Goal: Information Seeking & Learning: Understand process/instructions

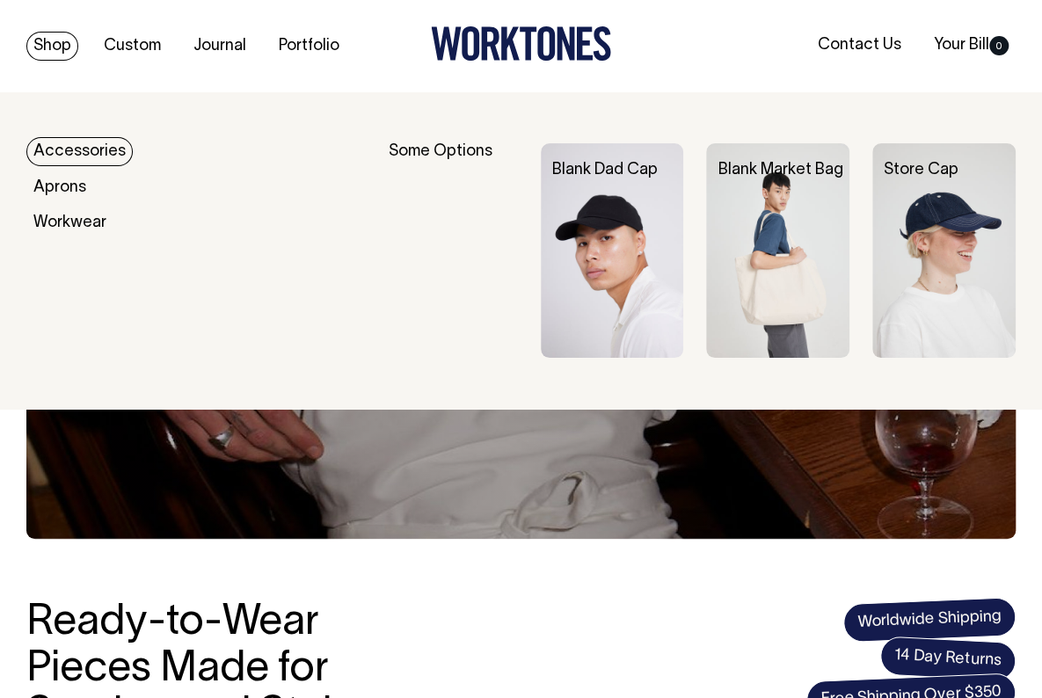
click at [79, 152] on link "Accessories" at bounding box center [79, 151] width 106 height 29
click at [782, 205] on img at bounding box center [777, 250] width 143 height 214
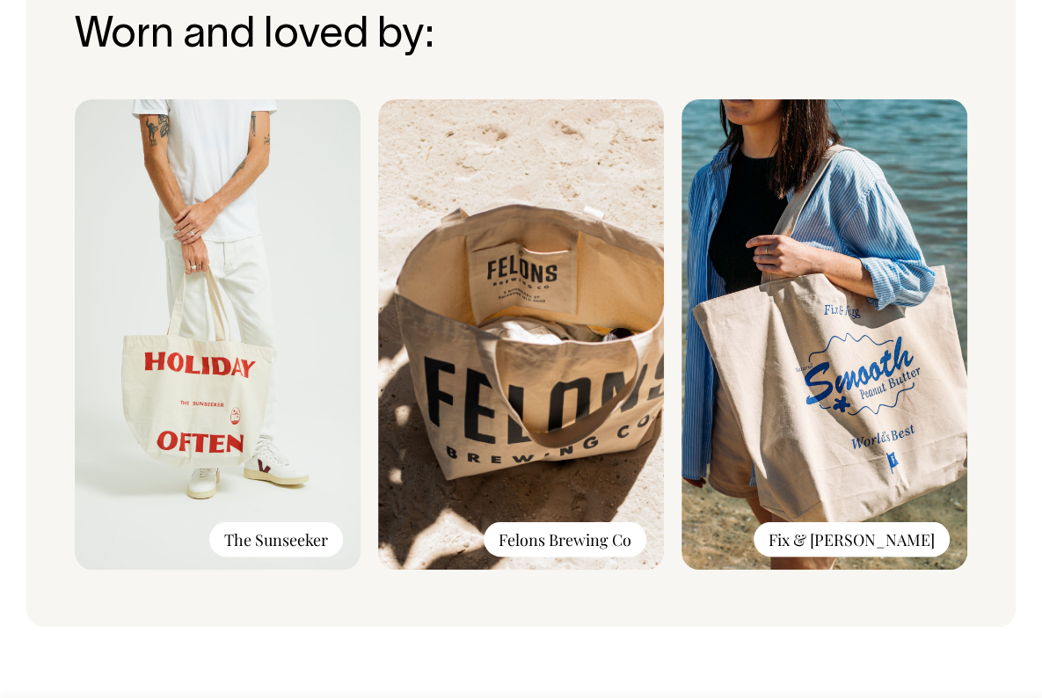
scroll to position [1173, 0]
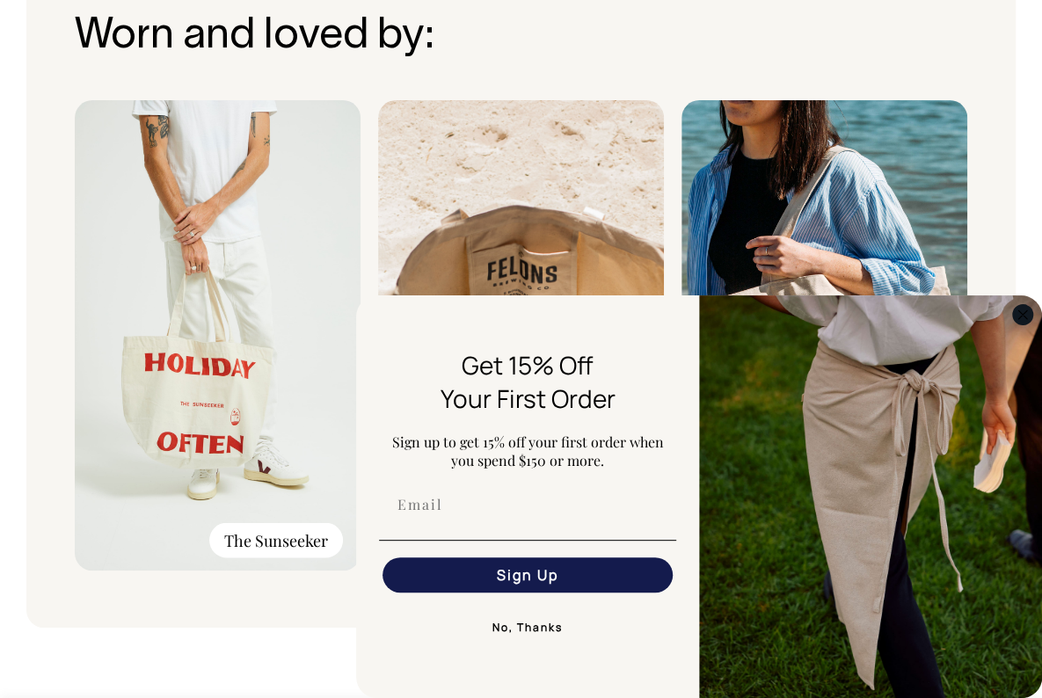
click at [1021, 315] on icon "Close dialog" at bounding box center [1022, 314] width 9 height 9
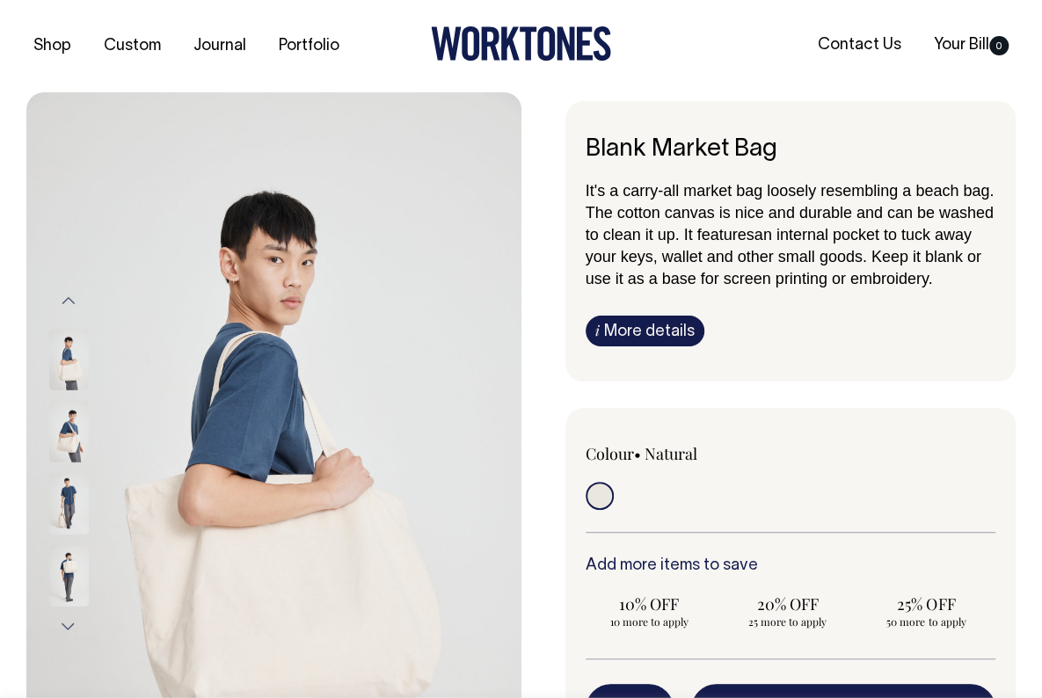
scroll to position [0, 0]
click at [68, 432] on img at bounding box center [69, 431] width 40 height 62
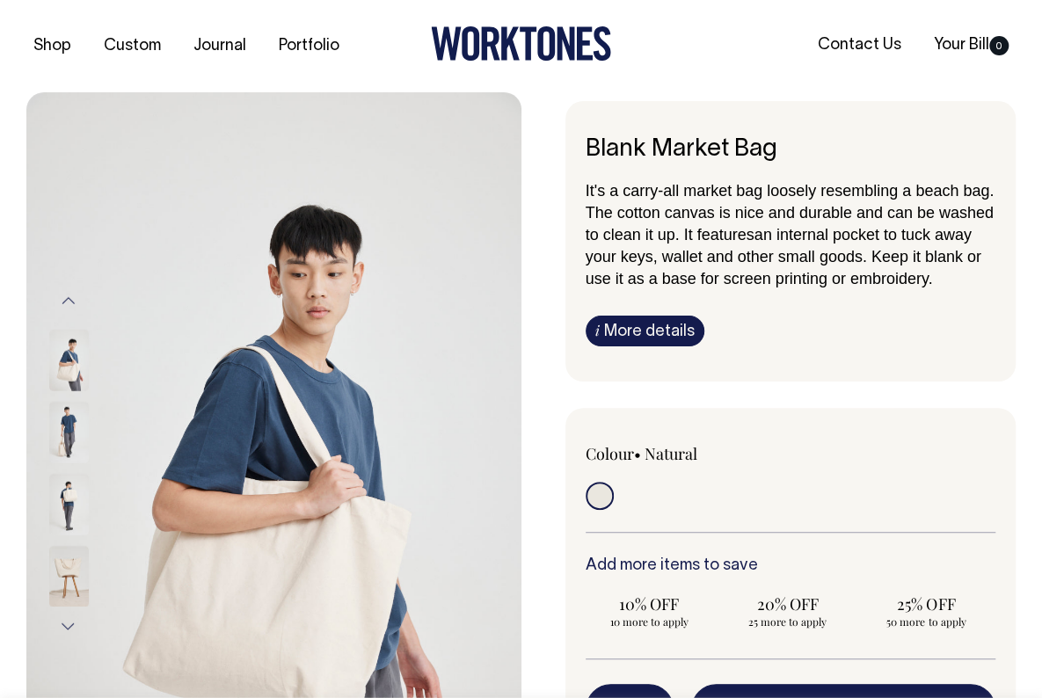
click at [68, 502] on img at bounding box center [69, 504] width 40 height 62
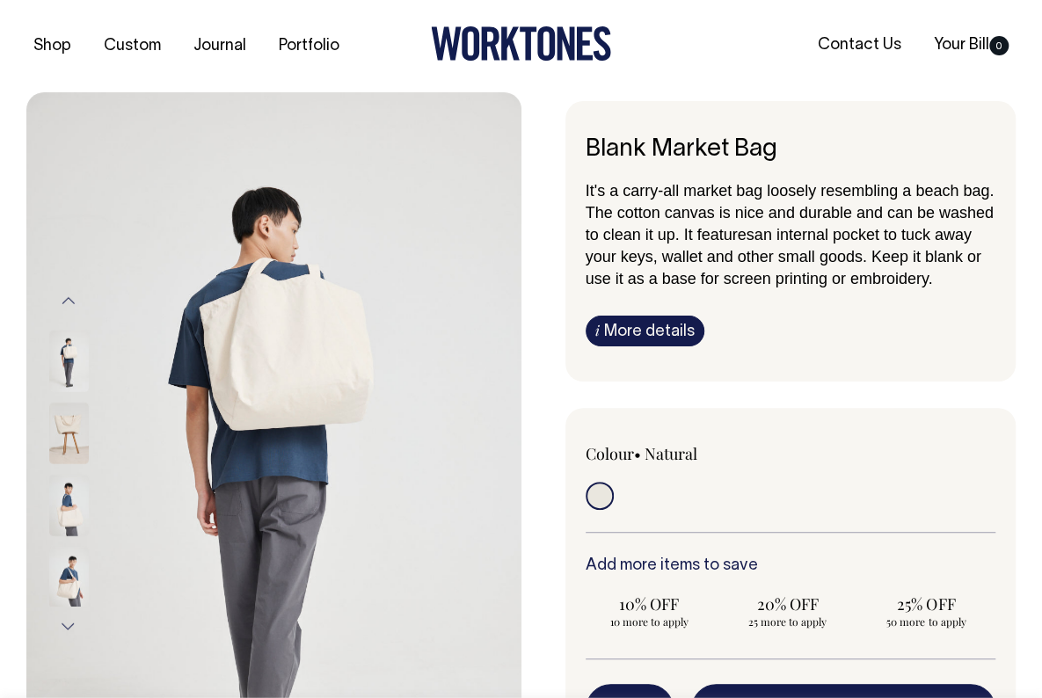
click at [69, 570] on img at bounding box center [69, 577] width 40 height 62
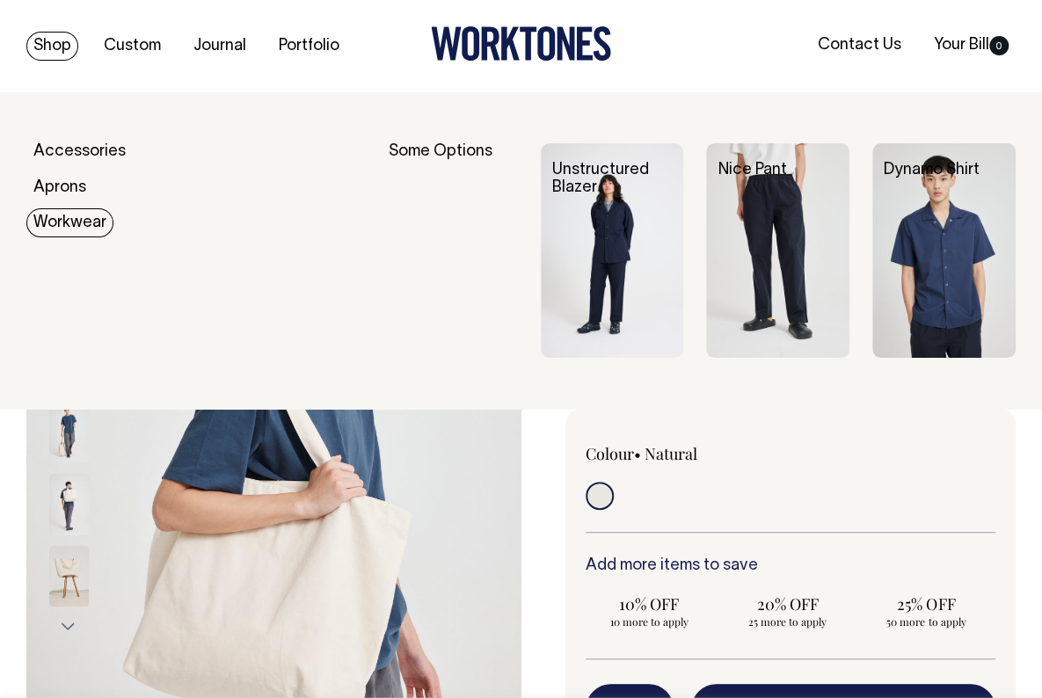
click at [73, 230] on link "Workwear" at bounding box center [69, 222] width 87 height 29
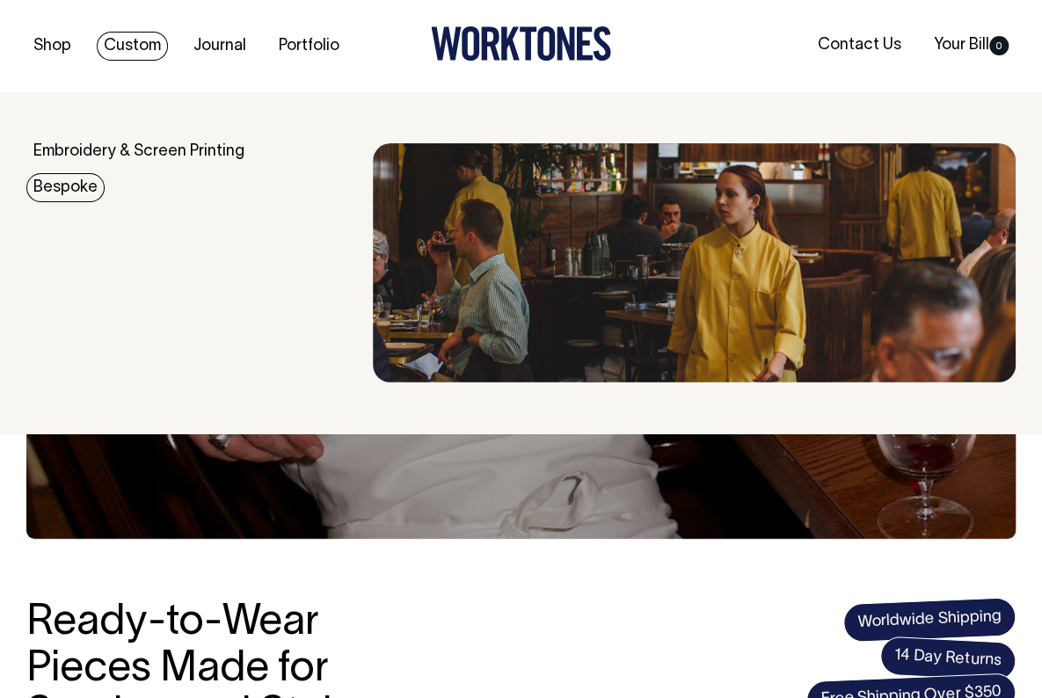
click at [87, 184] on link "Bespoke" at bounding box center [65, 187] width 78 height 29
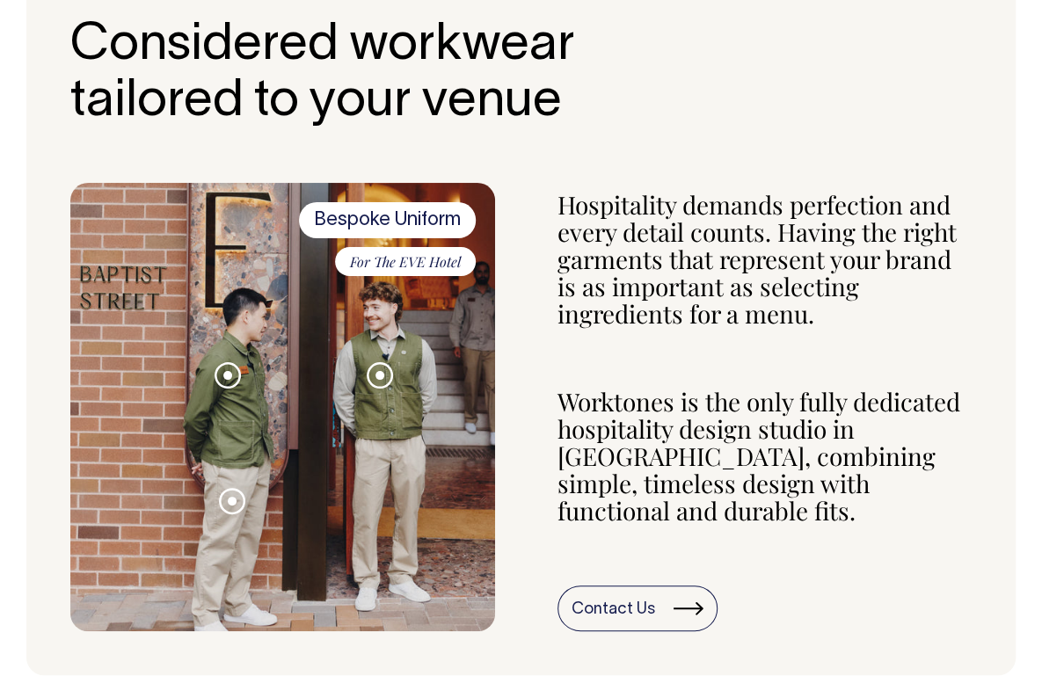
scroll to position [643, 0]
drag, startPoint x: 669, startPoint y: 446, endPoint x: 522, endPoint y: 291, distance: 213.3
click at [522, 291] on div "Bespoke Uniform For The EVE Hotel Service jacket Oversized vest Tailored trouser" at bounding box center [520, 407] width 901 height 448
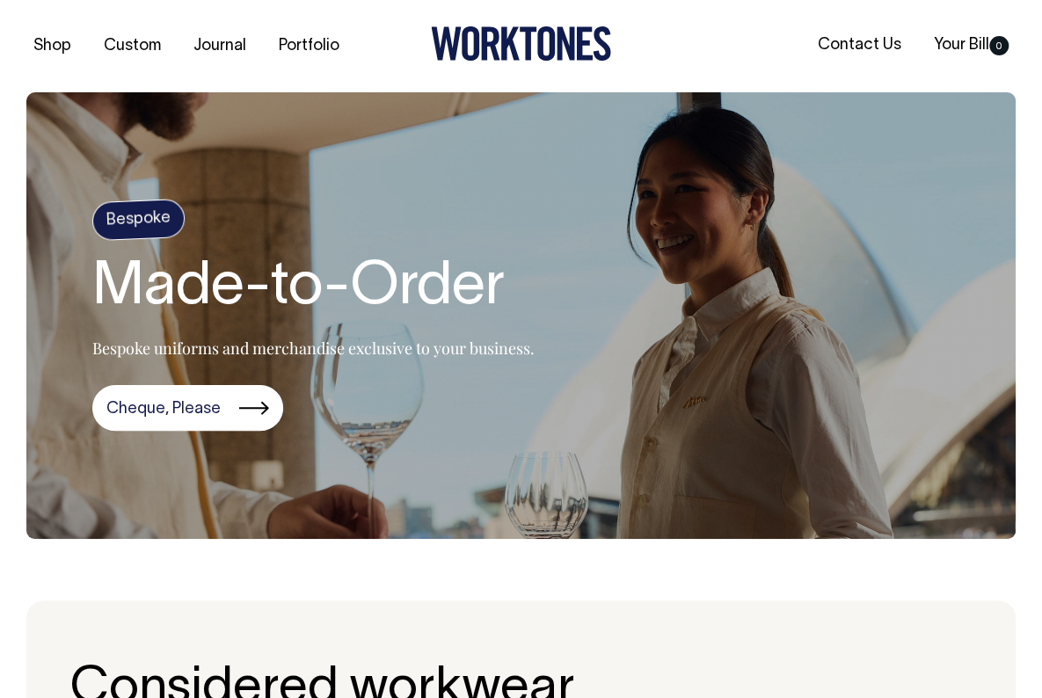
scroll to position [0, 0]
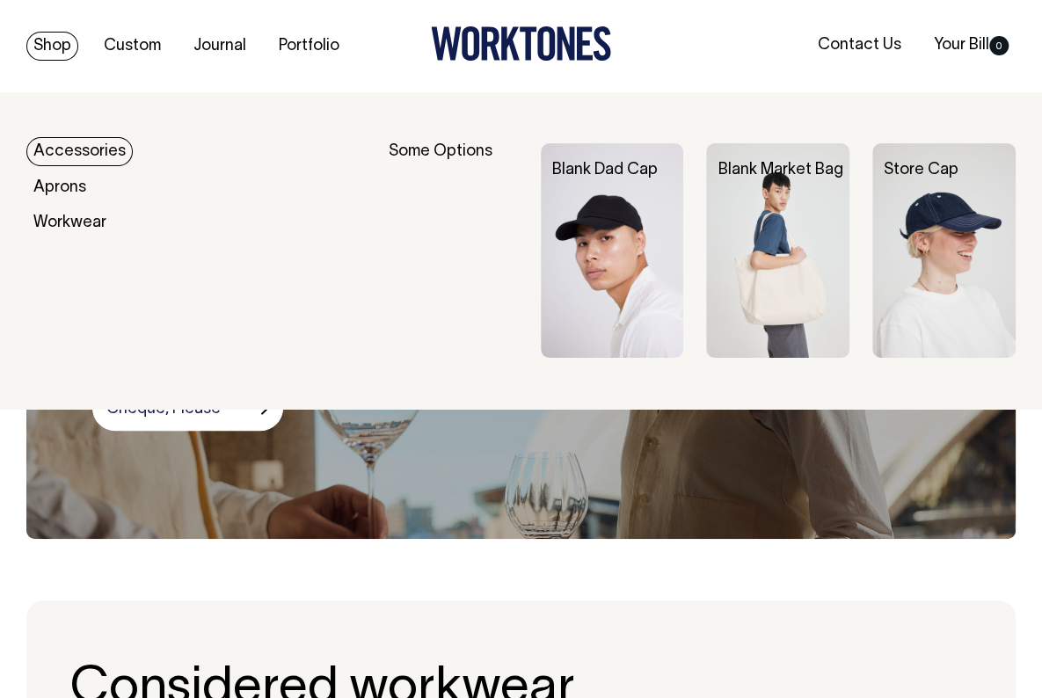
click at [103, 149] on link "Accessories" at bounding box center [79, 151] width 106 height 29
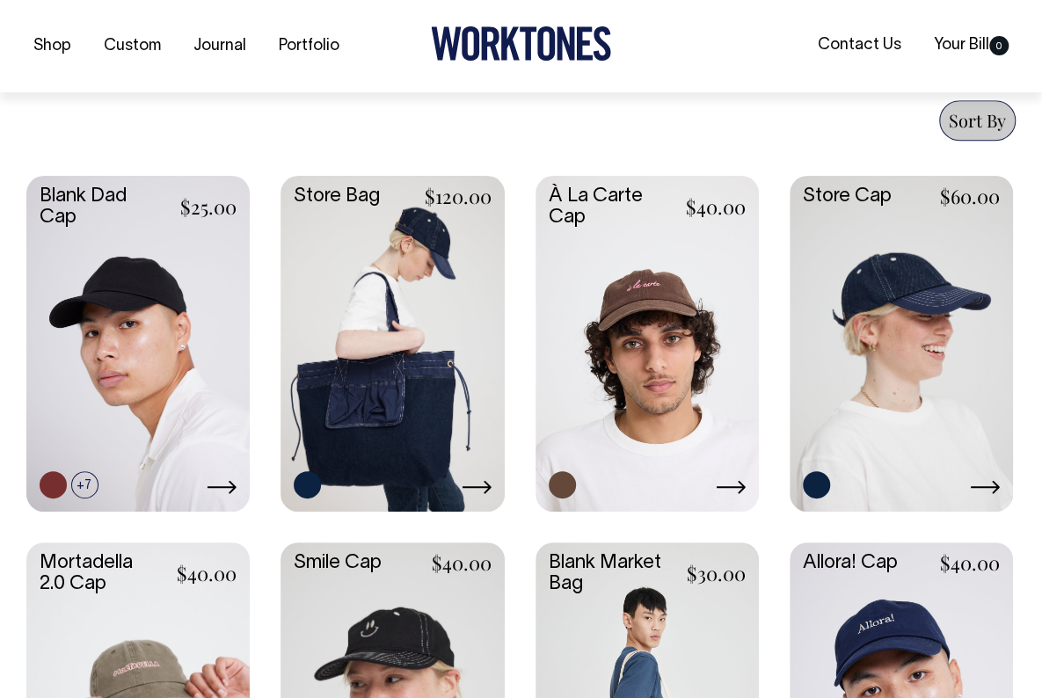
scroll to position [819, 0]
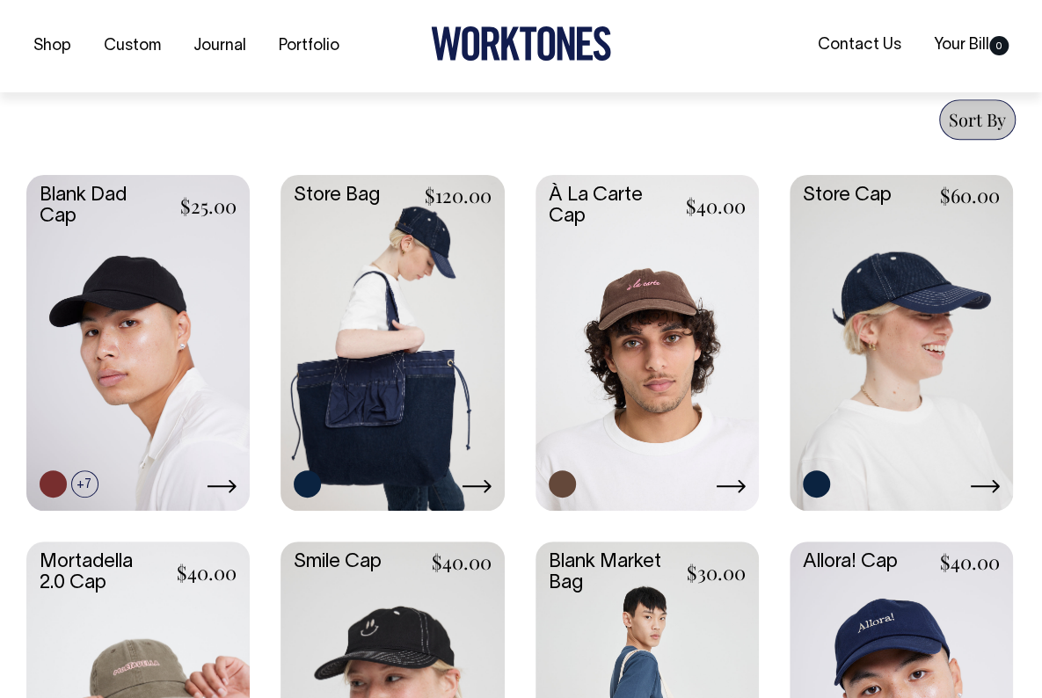
click at [486, 481] on icon at bounding box center [475, 485] width 29 height 13
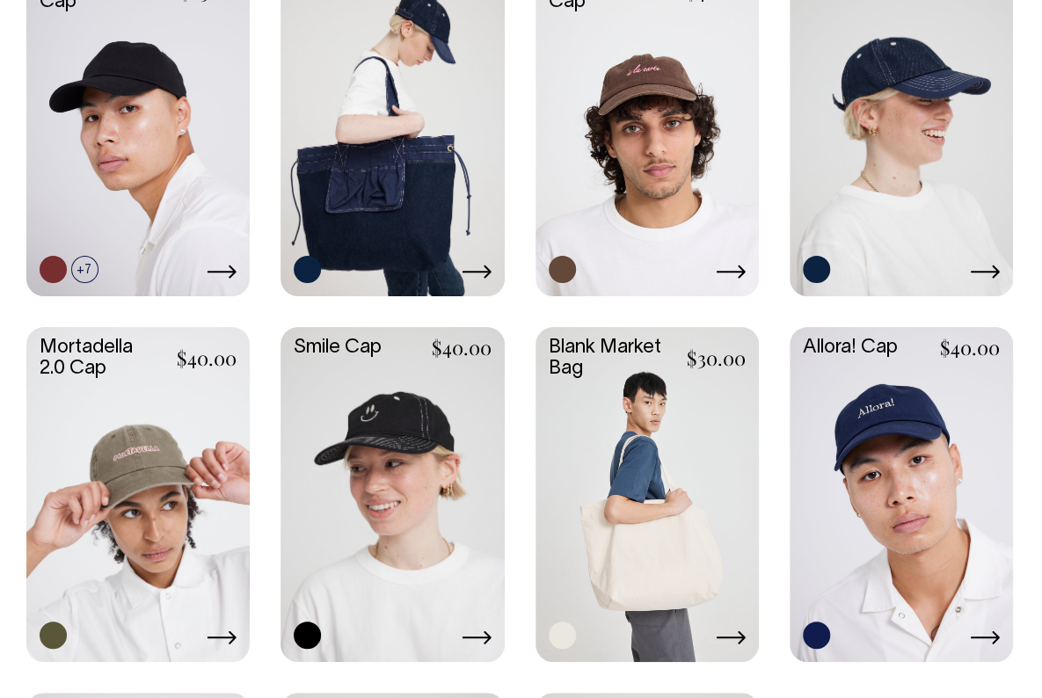
scroll to position [1033, 0]
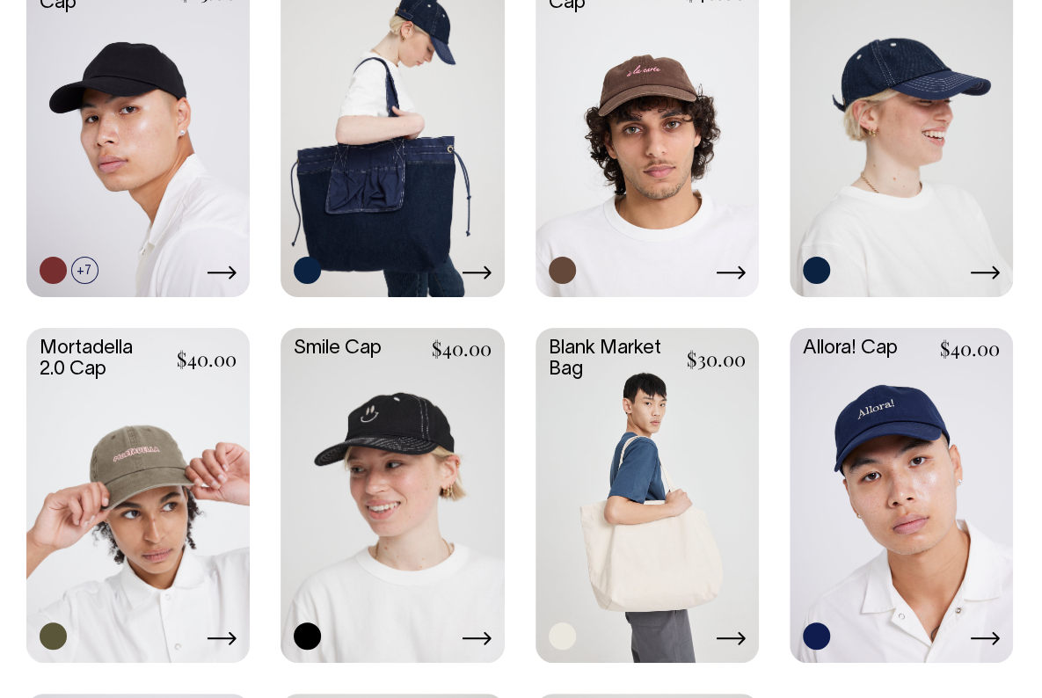
click at [644, 446] on link at bounding box center [646, 493] width 223 height 331
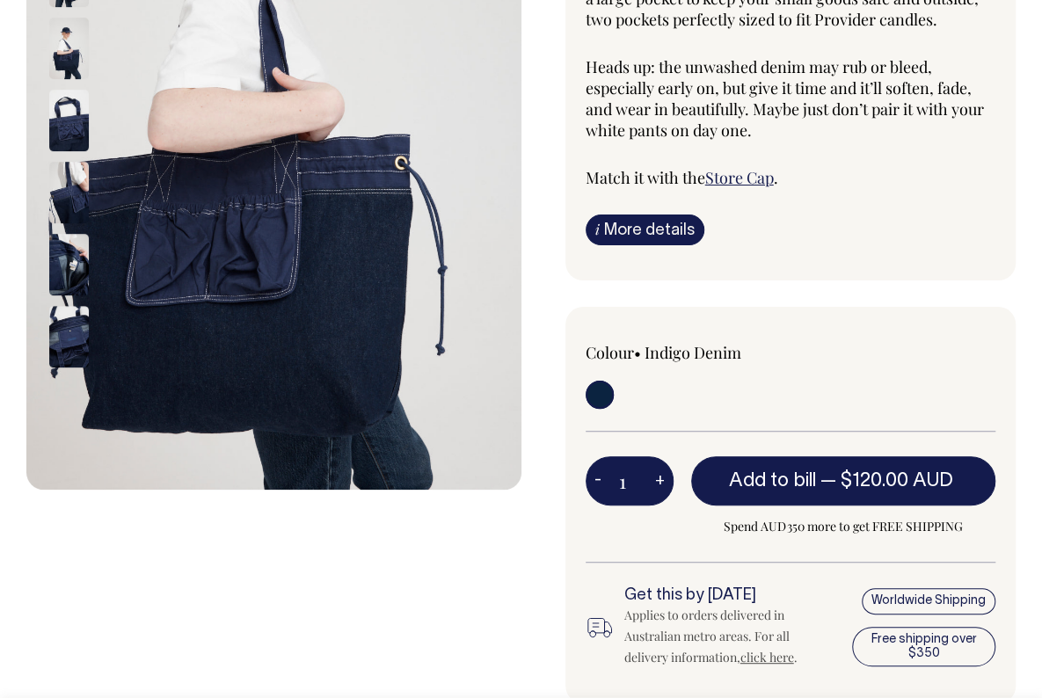
scroll to position [345, 0]
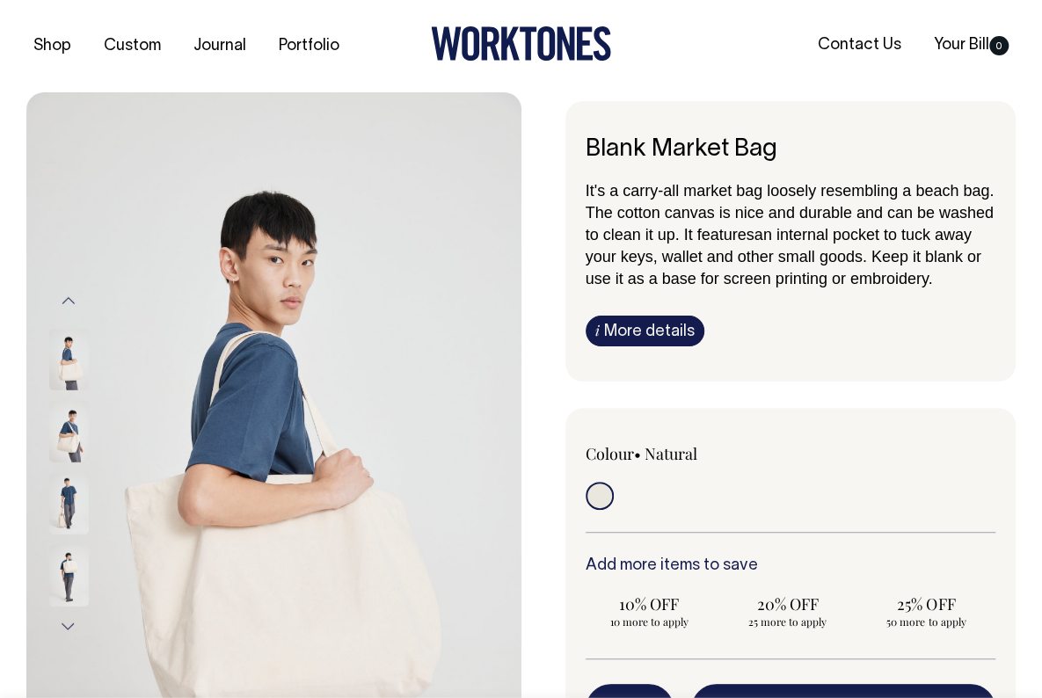
click at [681, 330] on link "i More details" at bounding box center [644, 331] width 119 height 31
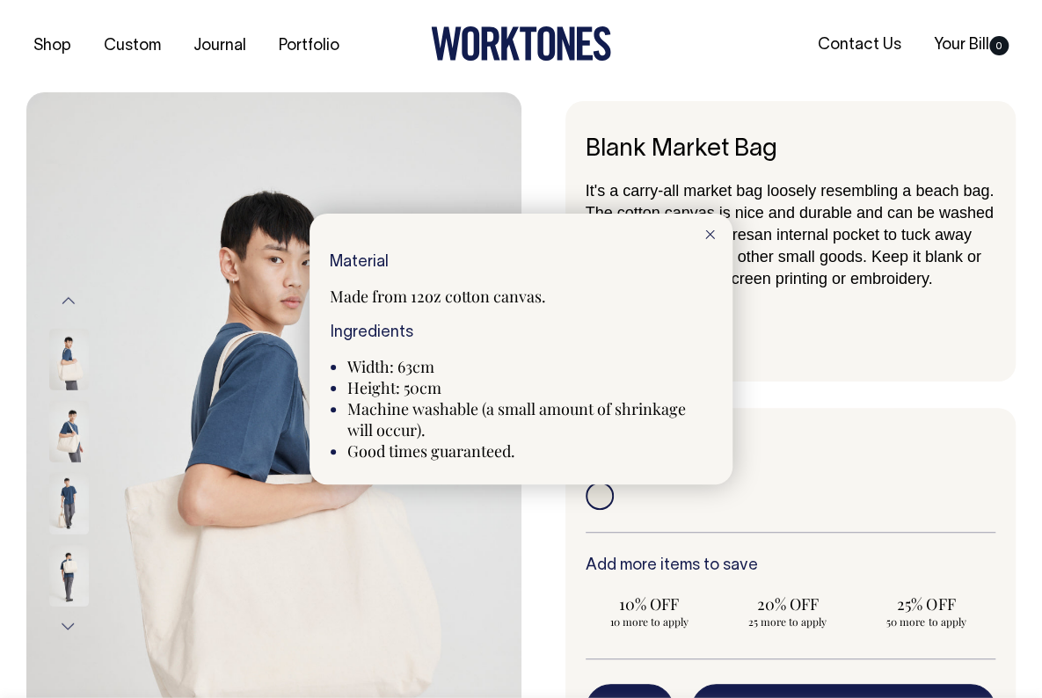
click at [716, 229] on div at bounding box center [709, 233] width 45 height 39
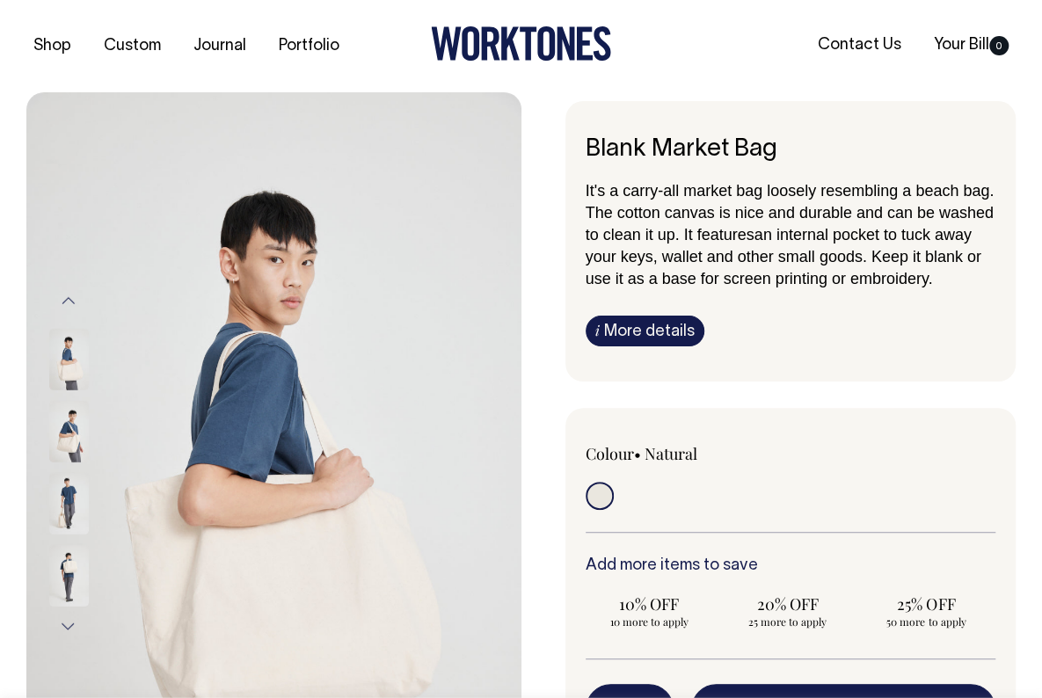
click at [543, 549] on div "Blank Market Bag It's a carry-all market bag loosely resembling a beach bag. Th…" at bounding box center [768, 587] width 495 height 972
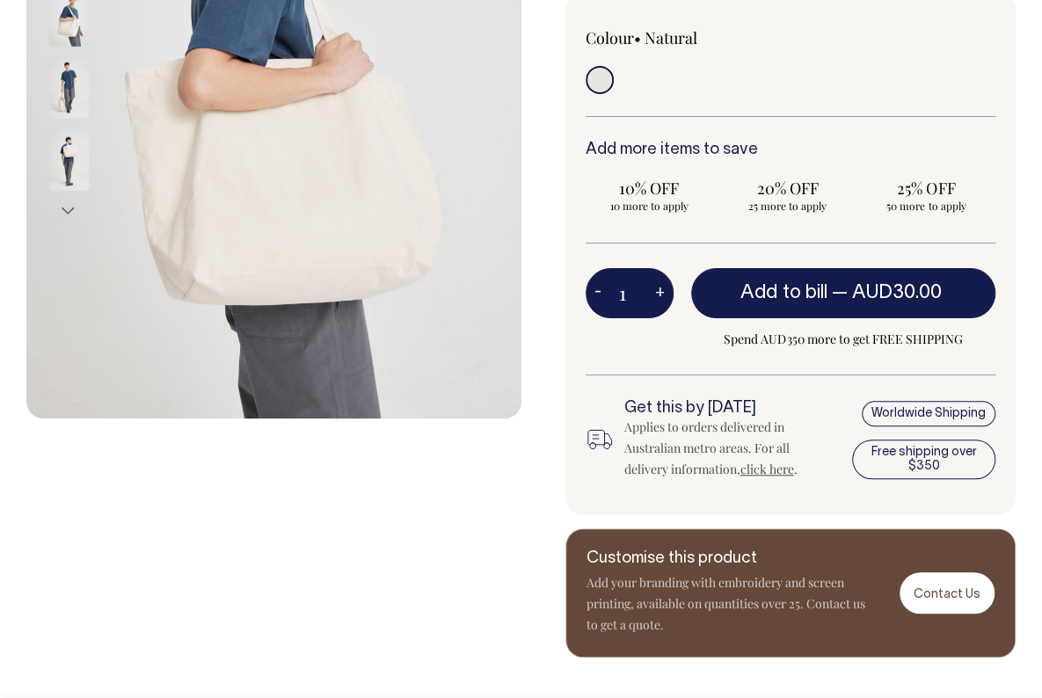
scroll to position [414, 0]
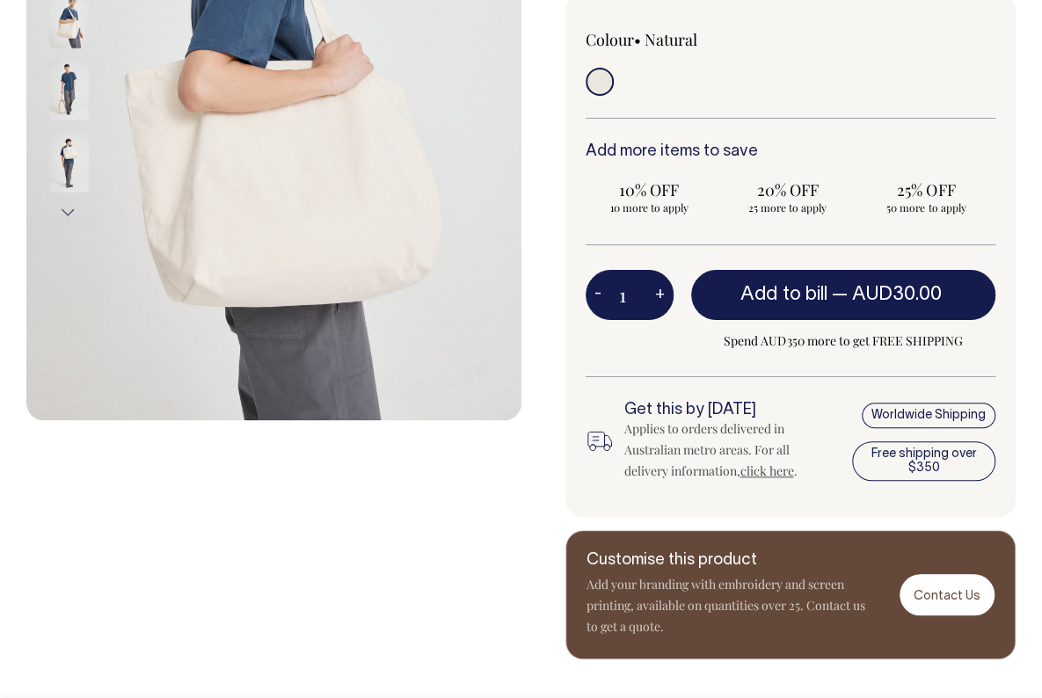
click at [74, 207] on button "Next" at bounding box center [68, 212] width 26 height 40
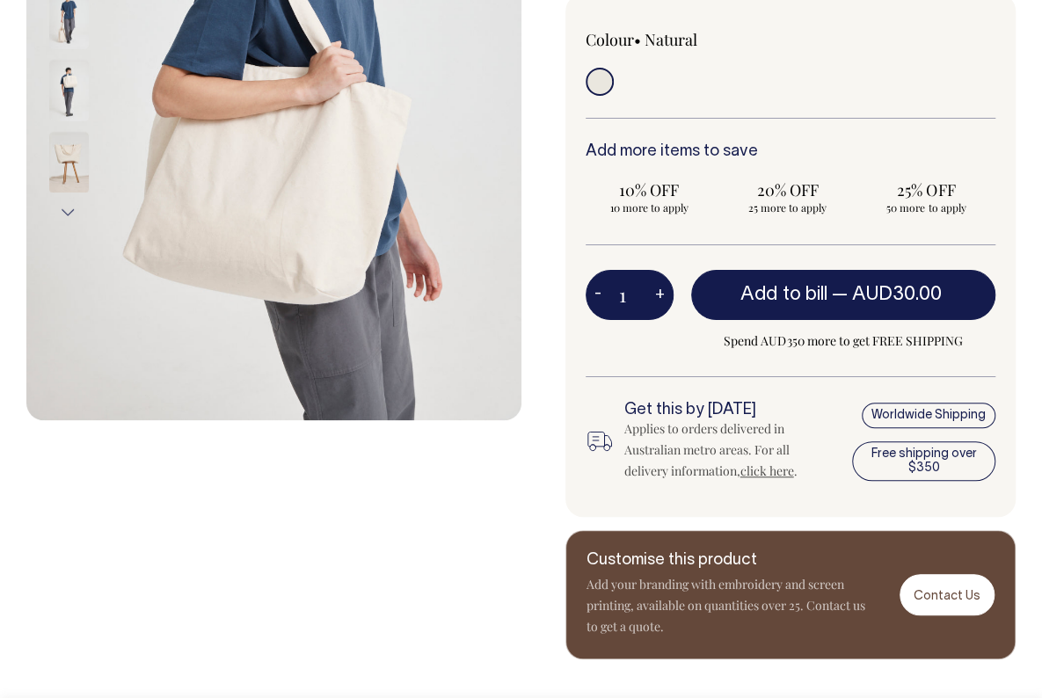
click at [76, 149] on img at bounding box center [69, 162] width 40 height 62
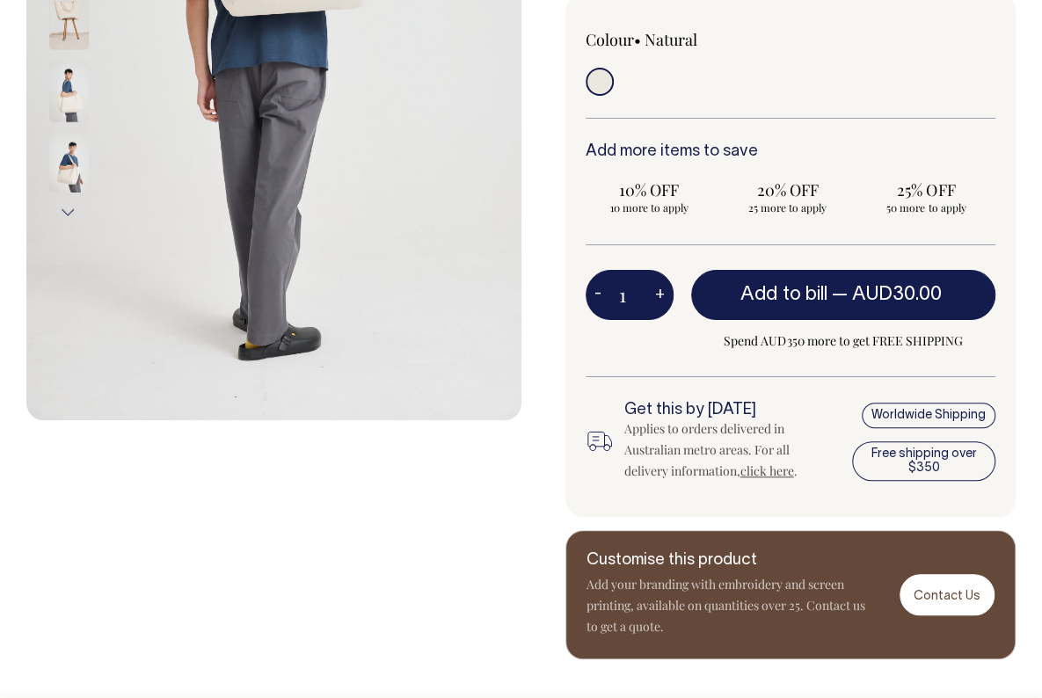
click at [427, 534] on div "Previous Next" at bounding box center [273, 168] width 495 height 981
click at [946, 593] on link "Contact Us" at bounding box center [946, 594] width 95 height 41
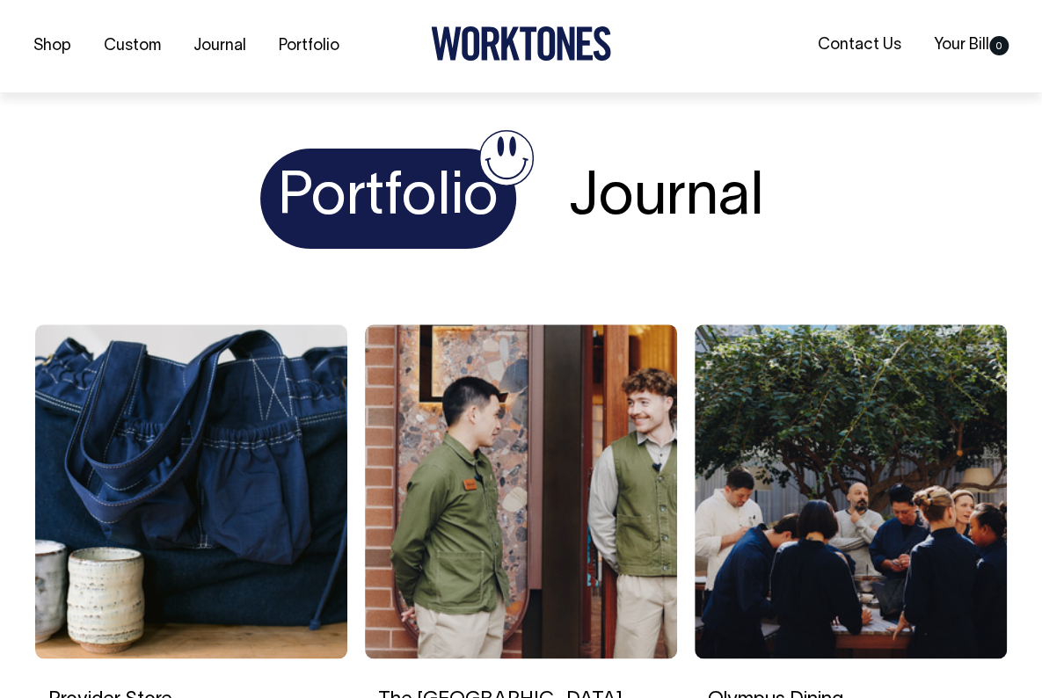
scroll to position [6912, 0]
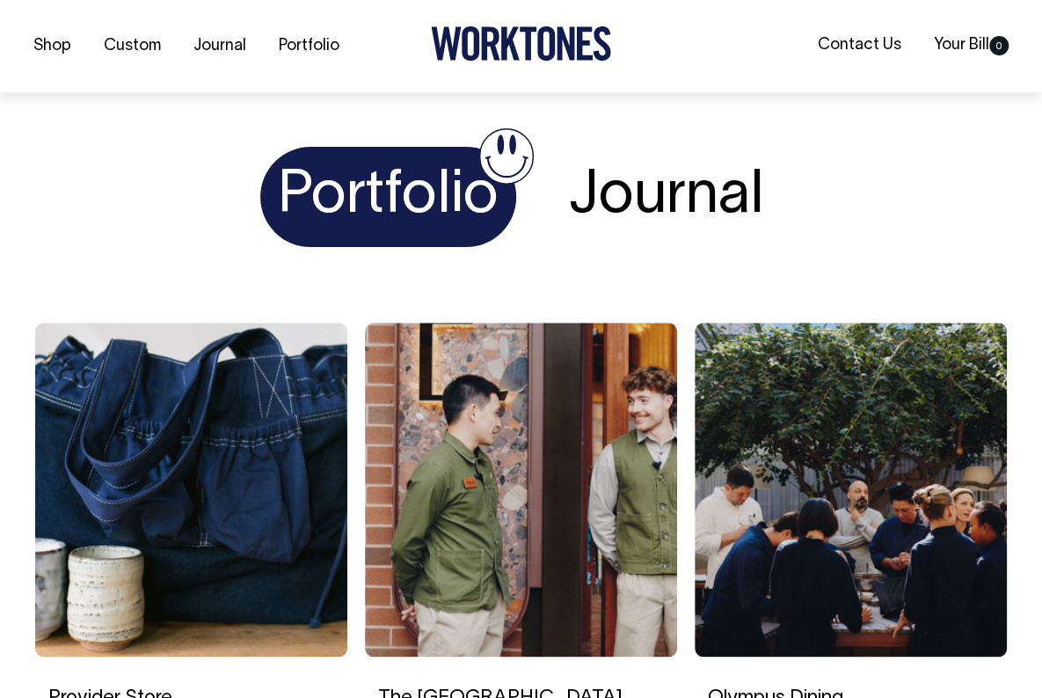
click at [397, 192] on h1 "Portfolio" at bounding box center [388, 197] width 256 height 101
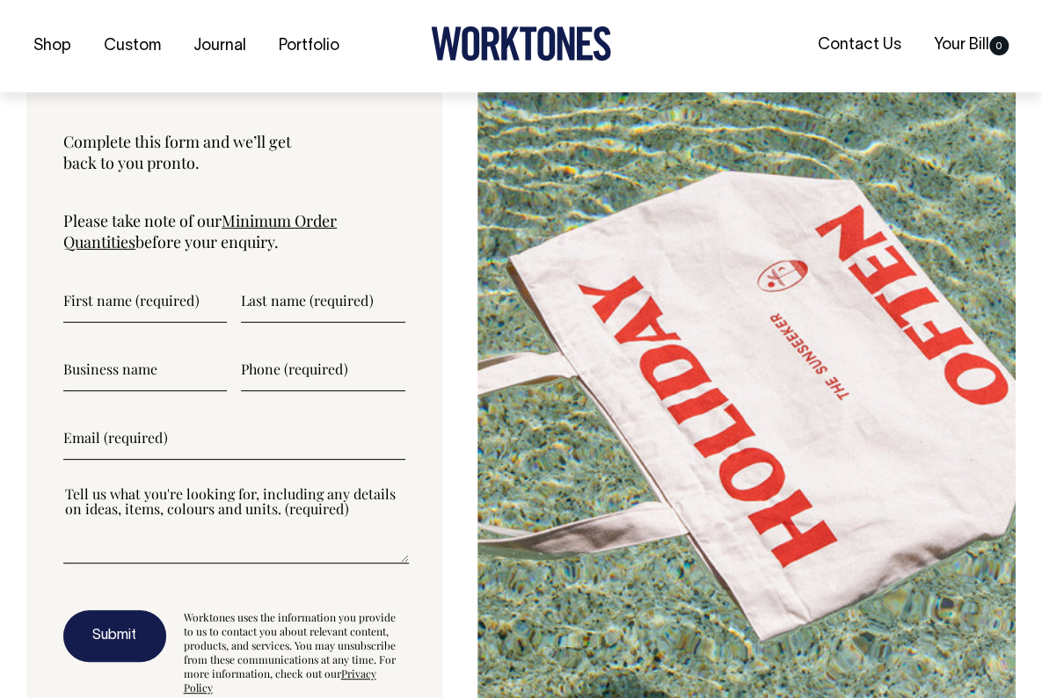
scroll to position [6238, 0]
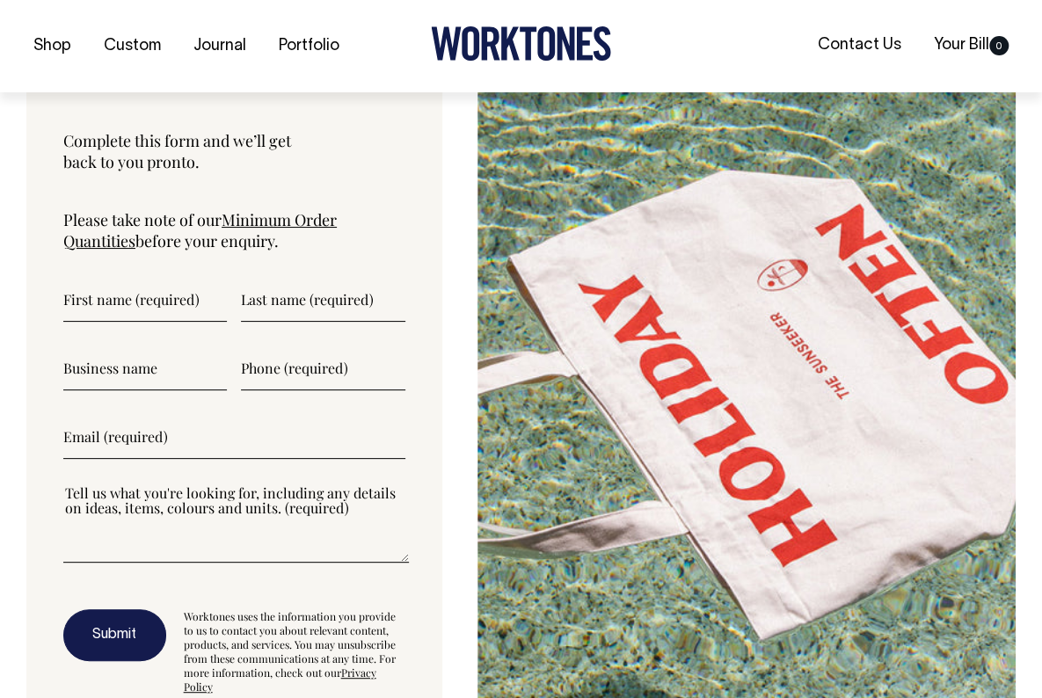
click at [323, 214] on link "Minimum Order Quantities" at bounding box center [199, 230] width 273 height 42
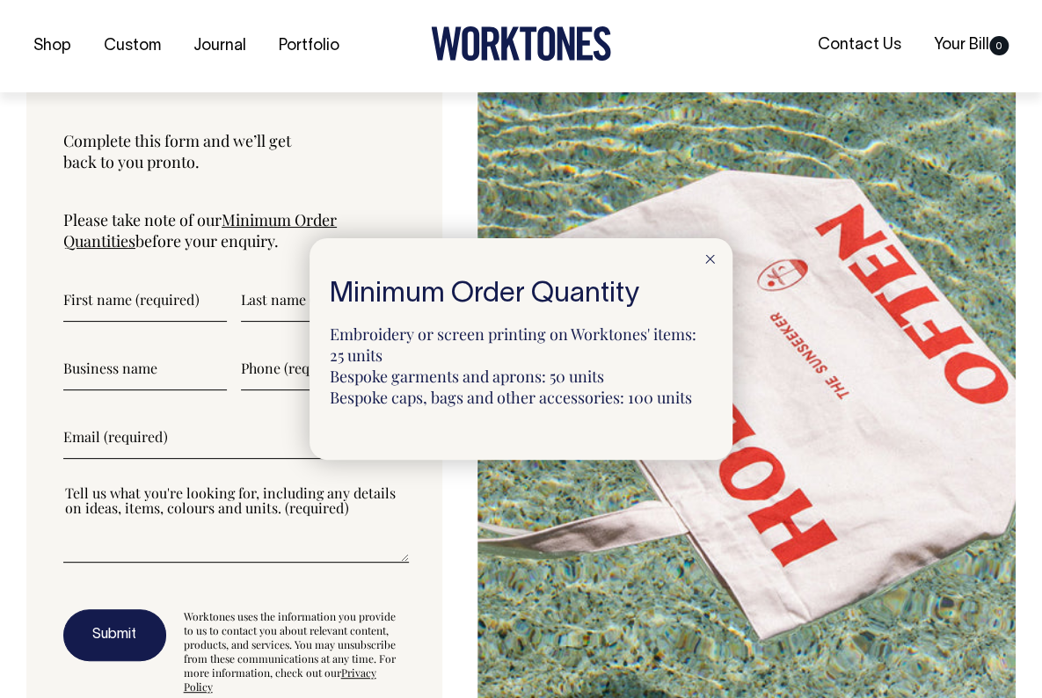
click at [441, 175] on div at bounding box center [521, 349] width 1042 height 698
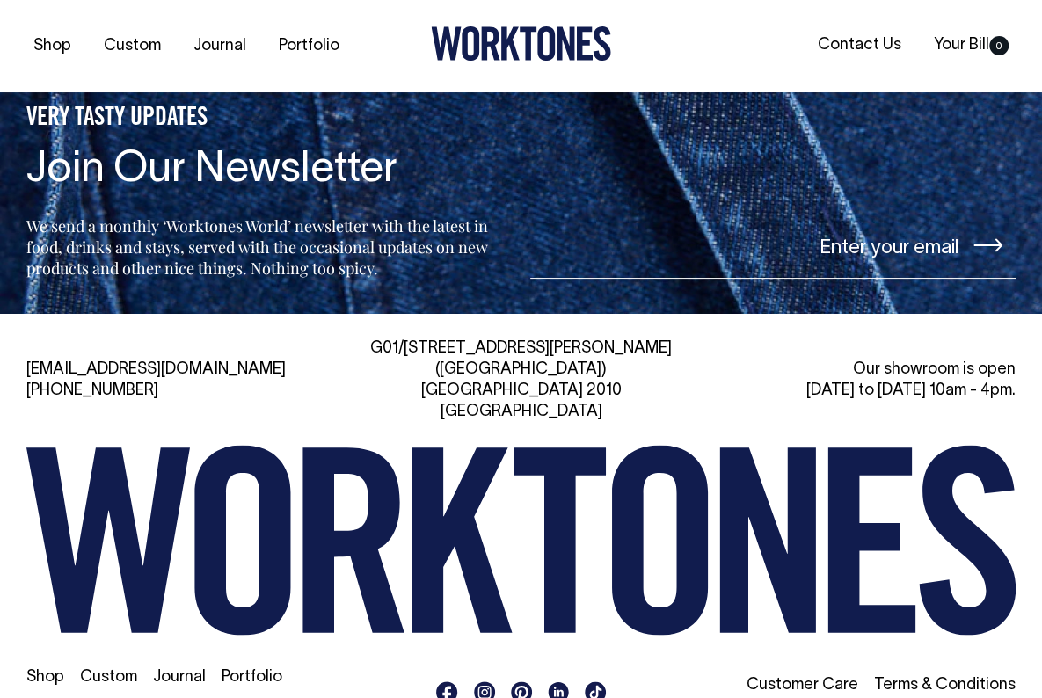
scroll to position [7825, 0]
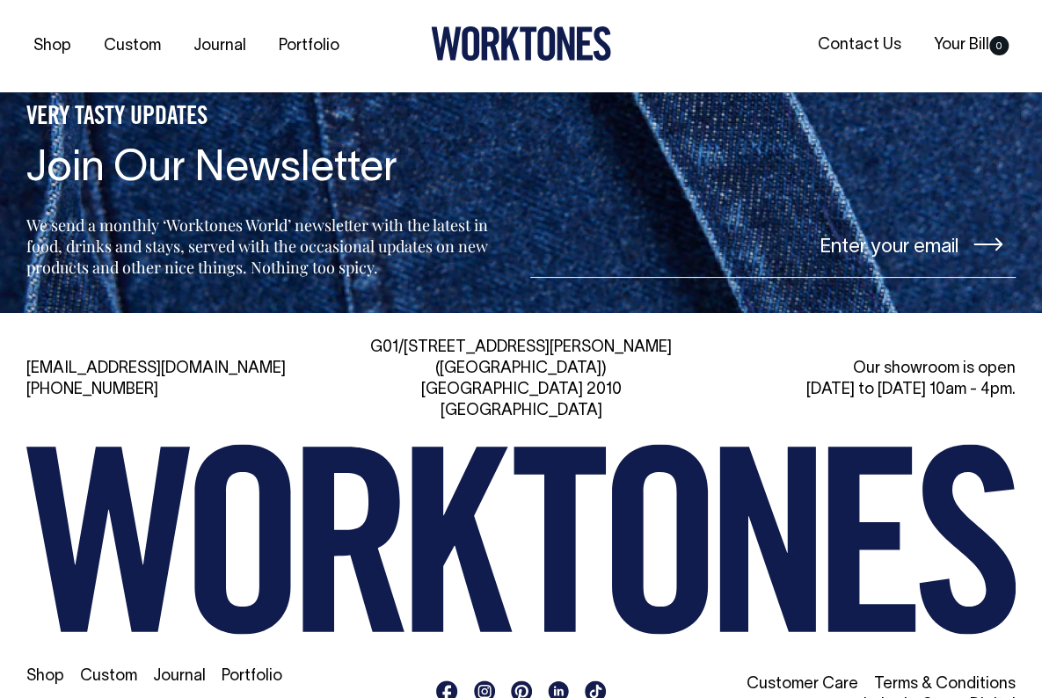
click at [846, 245] on input"] "email" at bounding box center [773, 245] width 486 height 66
type input"] "mdang@sjb.com.au"
click at [960, 224] on button at bounding box center [987, 244] width 55 height 40
click at [982, 237] on icon at bounding box center [987, 244] width 29 height 14
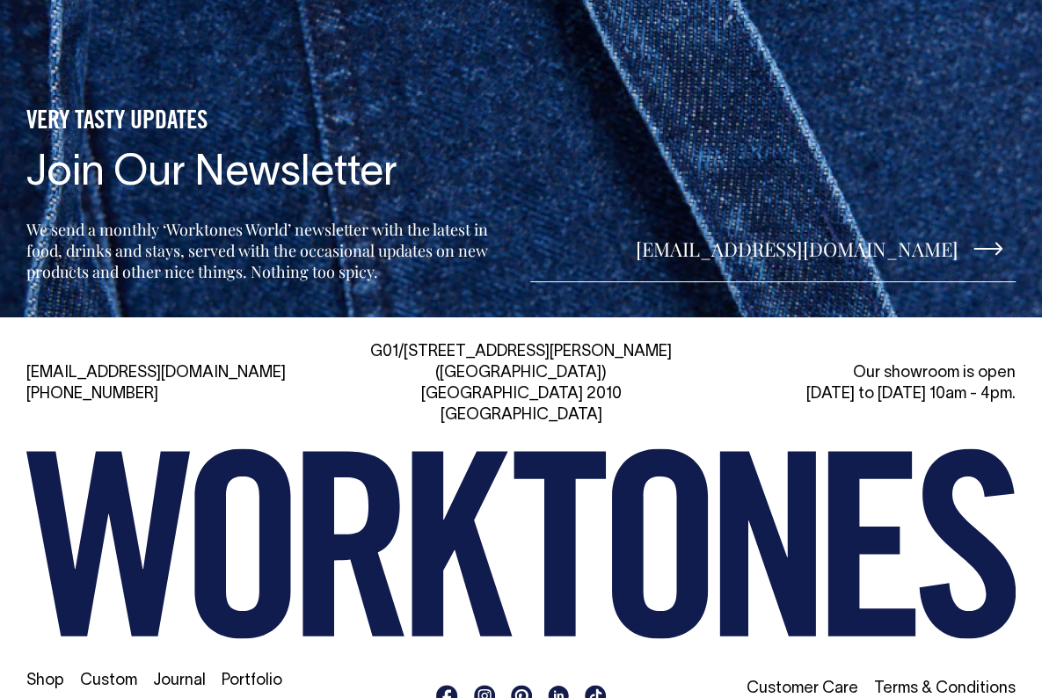
scroll to position [7804, 0]
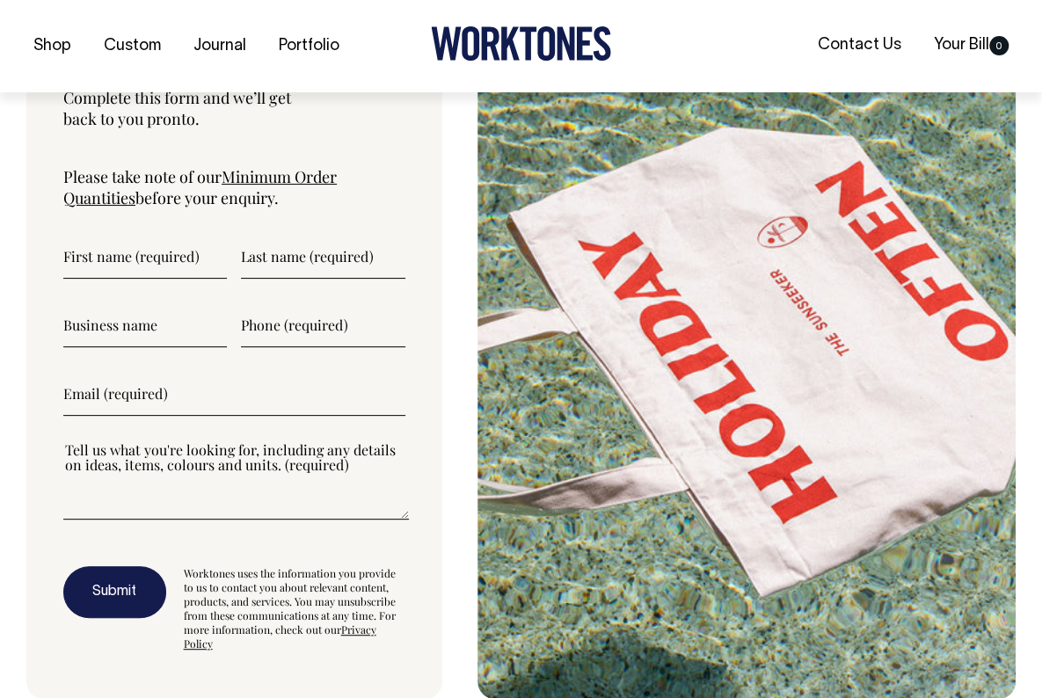
scroll to position [6282, 0]
